Goal: Task Accomplishment & Management: Manage account settings

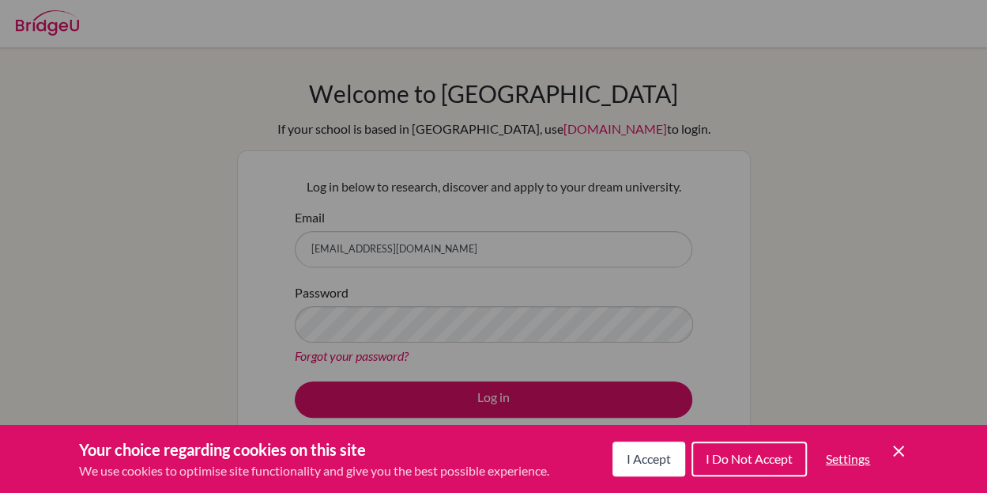
click at [406, 244] on div "Cookie Preferences" at bounding box center [493, 246] width 987 height 493
click at [402, 255] on div "Cookie Preferences" at bounding box center [493, 246] width 987 height 493
click at [627, 453] on span "I Accept" at bounding box center [649, 458] width 44 height 15
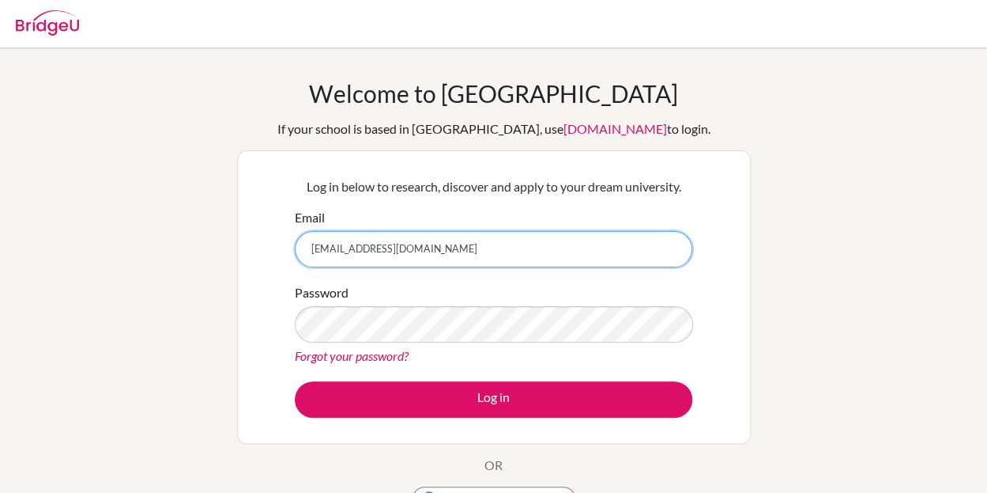
click at [417, 257] on input "ssheriff@soismail.jp" at bounding box center [494, 249] width 398 height 36
type input "[EMAIL_ADDRESS][DOMAIN_NAME]"
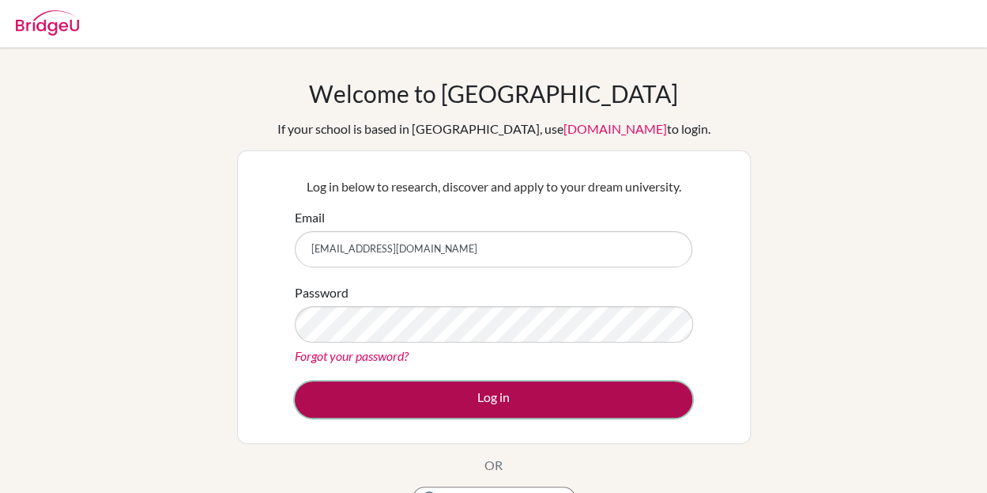
click at [470, 398] on button "Log in" at bounding box center [494, 399] width 398 height 36
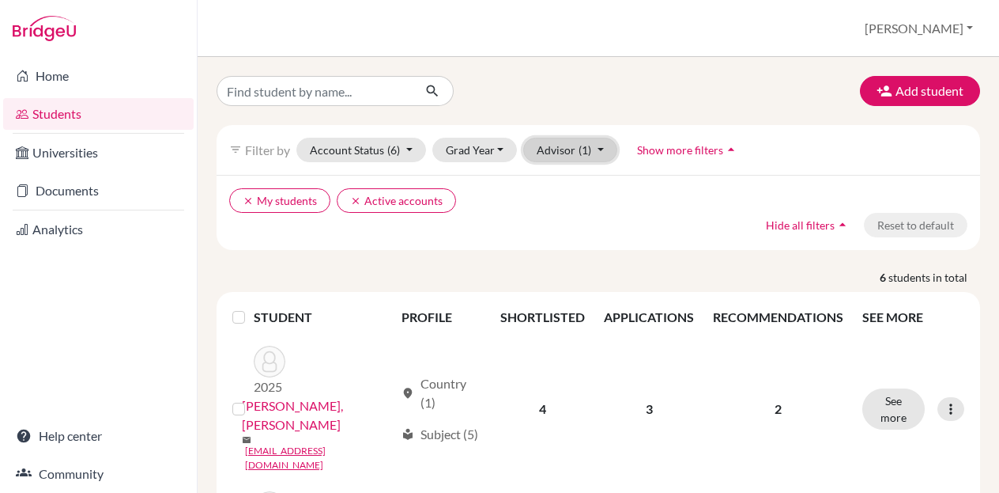
click at [582, 147] on span "(1)" at bounding box center [585, 149] width 13 height 13
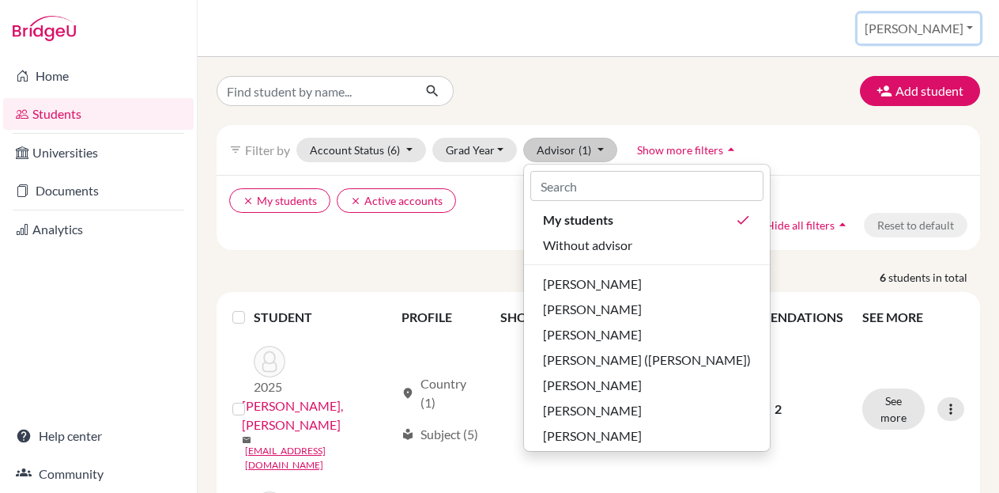
click at [949, 28] on button "[PERSON_NAME]" at bounding box center [919, 28] width 123 height 30
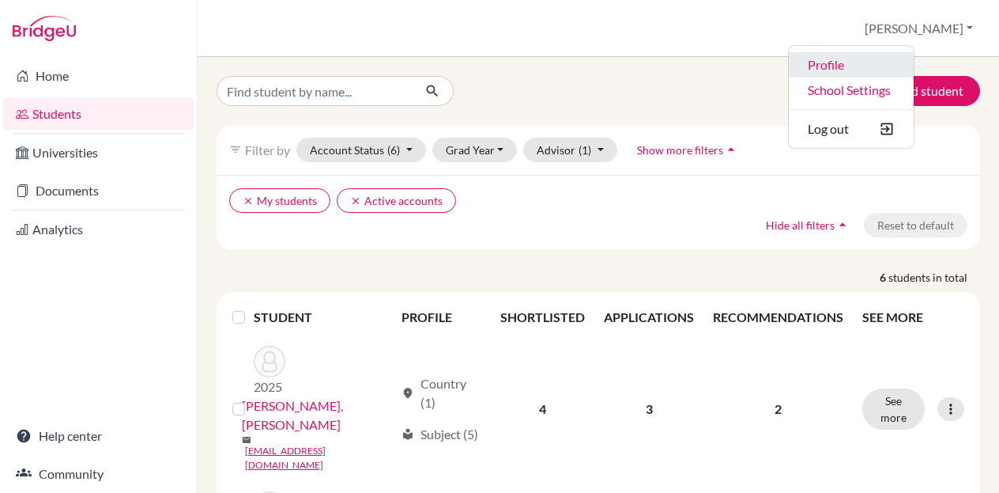
click at [891, 69] on link "Profile" at bounding box center [851, 64] width 125 height 25
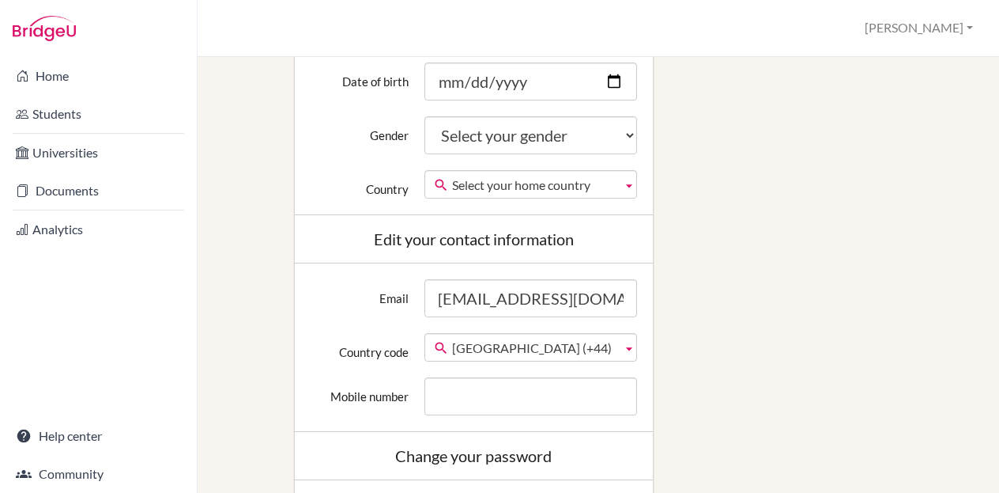
scroll to position [432, 0]
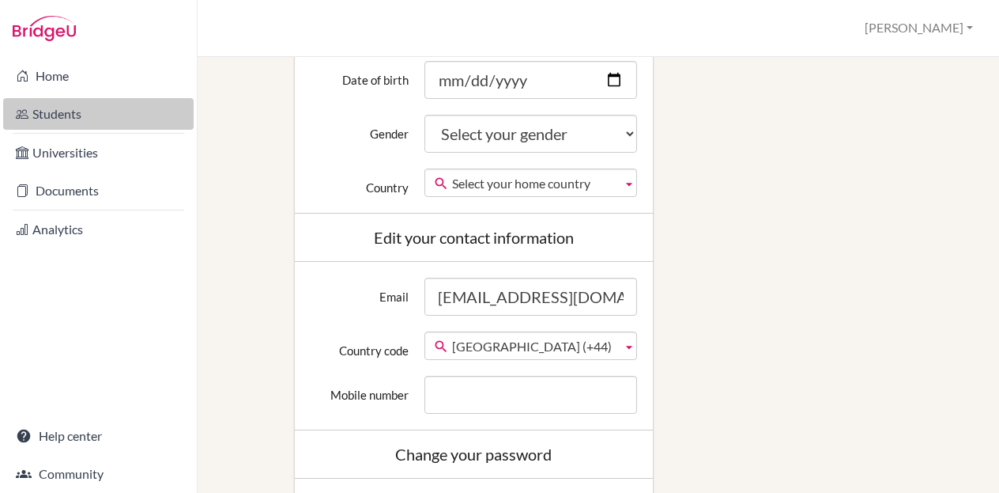
click at [62, 108] on link "Students" at bounding box center [98, 114] width 191 height 32
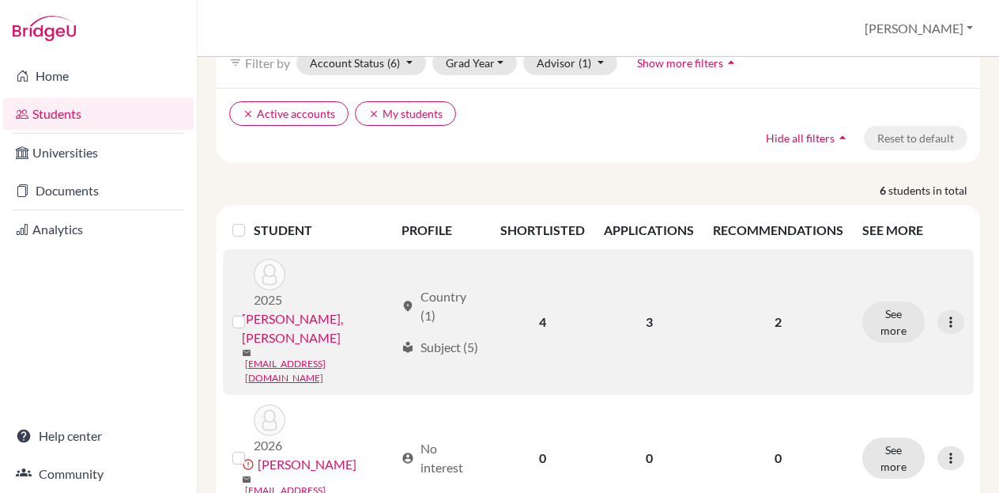
scroll to position [89, 0]
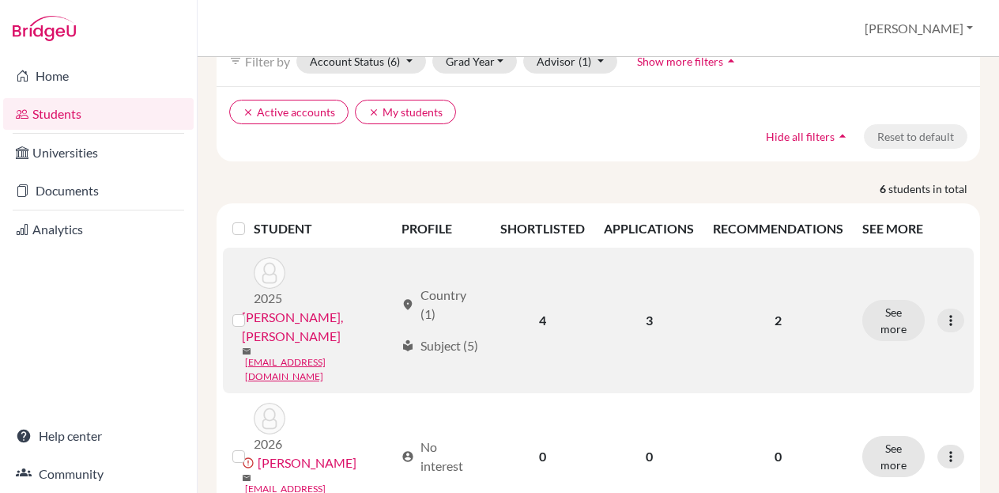
click at [284, 310] on link "Esaki, Honoka" at bounding box center [318, 327] width 153 height 38
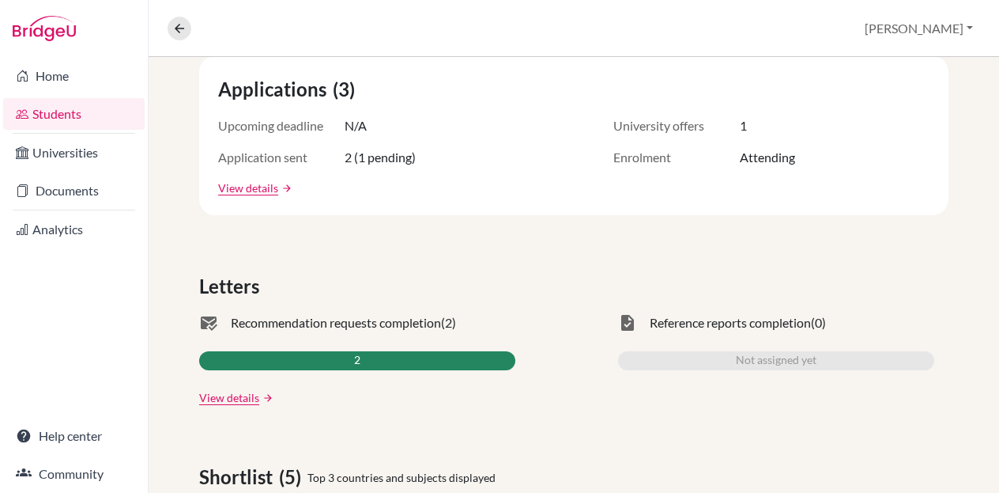
scroll to position [297, 0]
click at [243, 181] on link "View details" at bounding box center [248, 187] width 60 height 17
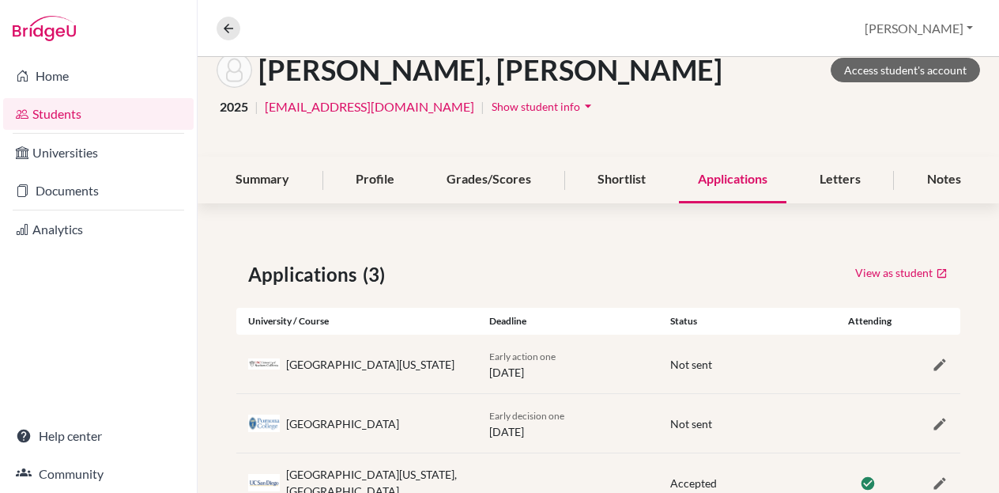
scroll to position [146, 0]
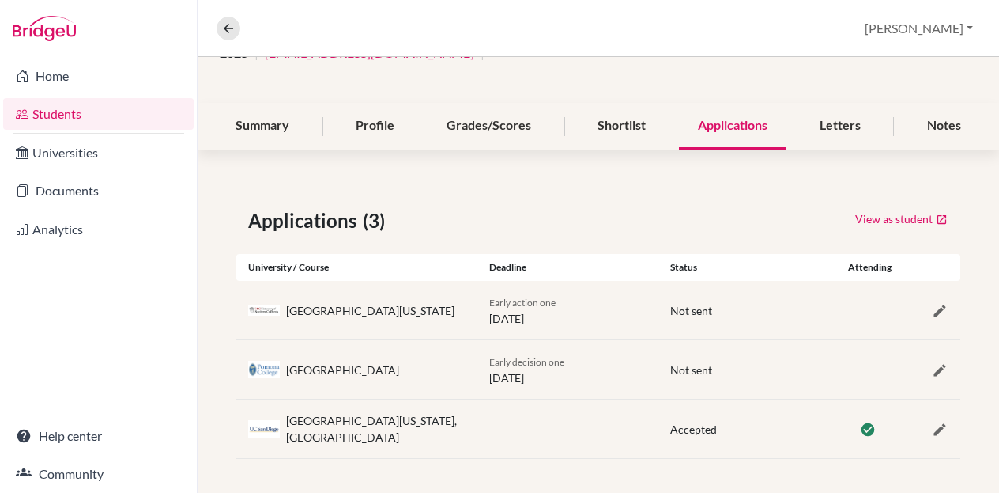
click at [71, 115] on link "Students" at bounding box center [98, 114] width 191 height 32
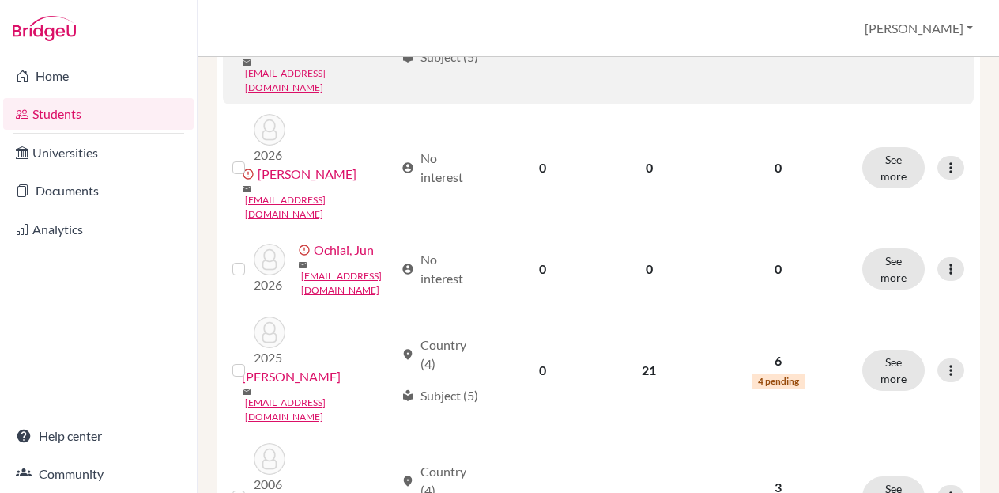
scroll to position [379, 0]
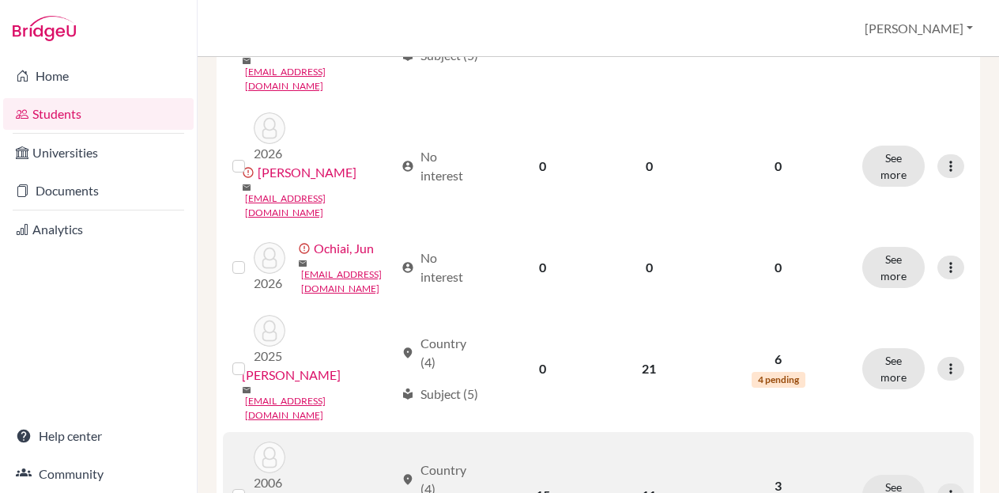
click at [327, 492] on link "Suzuki, Lisa" at bounding box center [291, 501] width 99 height 19
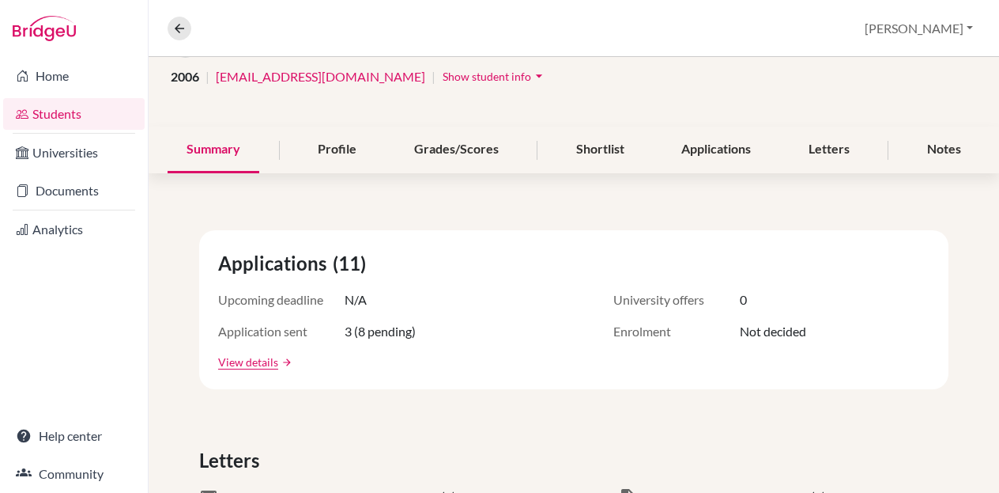
scroll to position [126, 0]
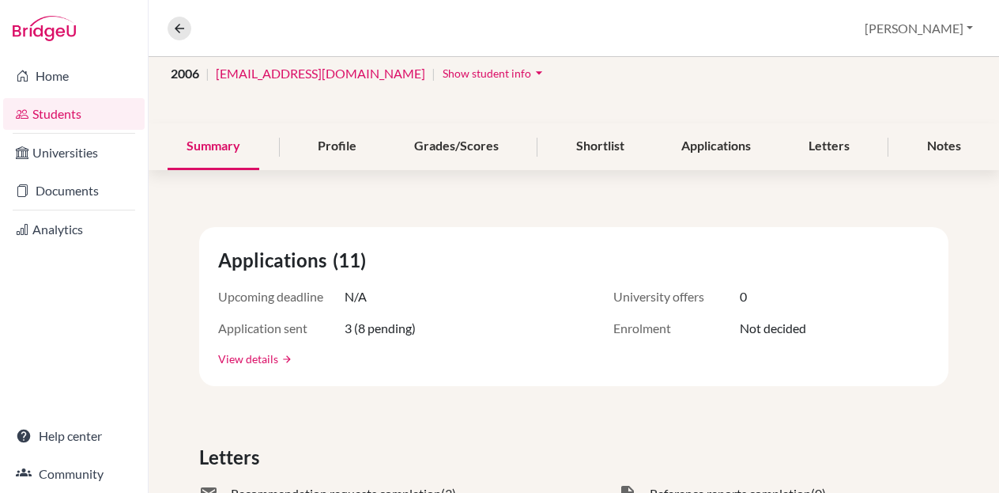
click at [232, 357] on link "View details" at bounding box center [248, 358] width 60 height 17
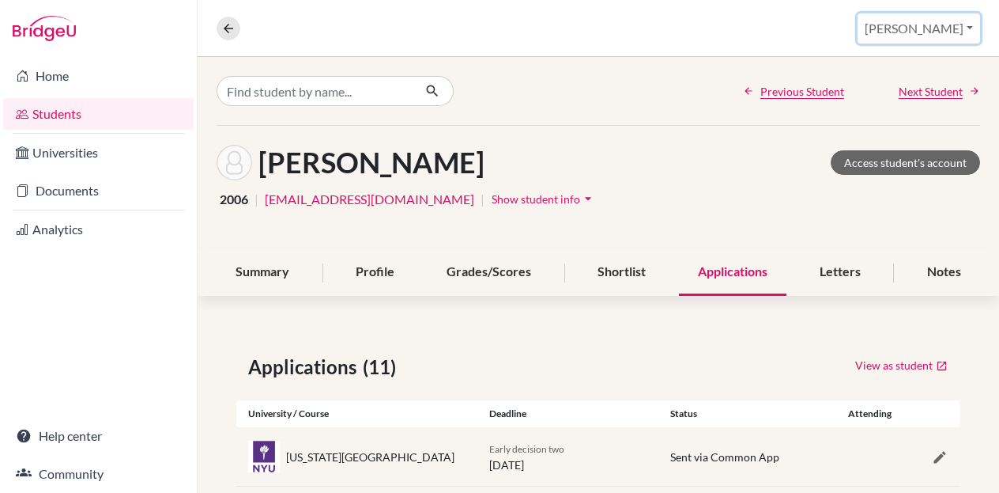
click at [952, 30] on button "Steve" at bounding box center [919, 28] width 123 height 30
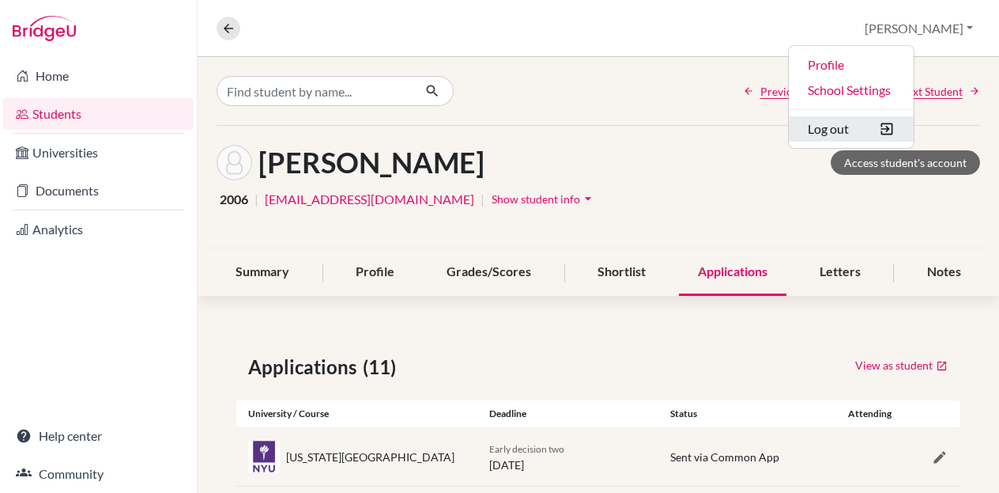
click at [891, 126] on button "Log out" at bounding box center [851, 128] width 125 height 25
